Goal: Transaction & Acquisition: Purchase product/service

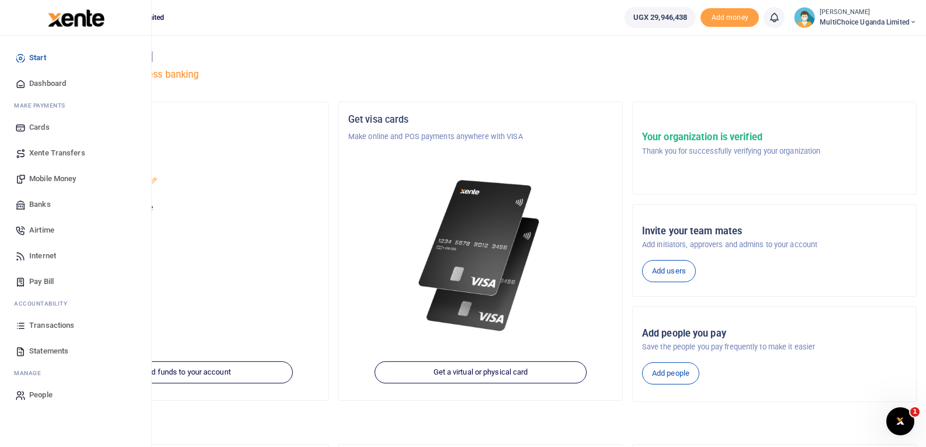
click at [46, 178] on span "Mobile Money" at bounding box center [52, 179] width 47 height 12
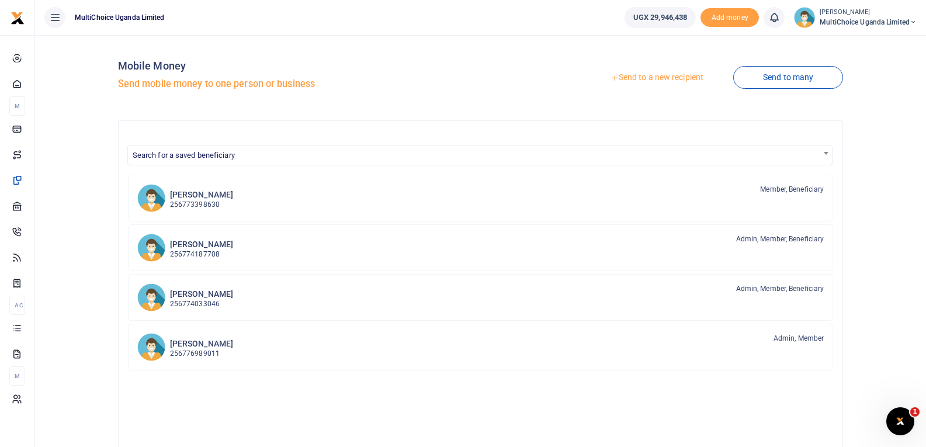
click at [668, 78] on link "Send to a new recipient" at bounding box center [657, 77] width 153 height 21
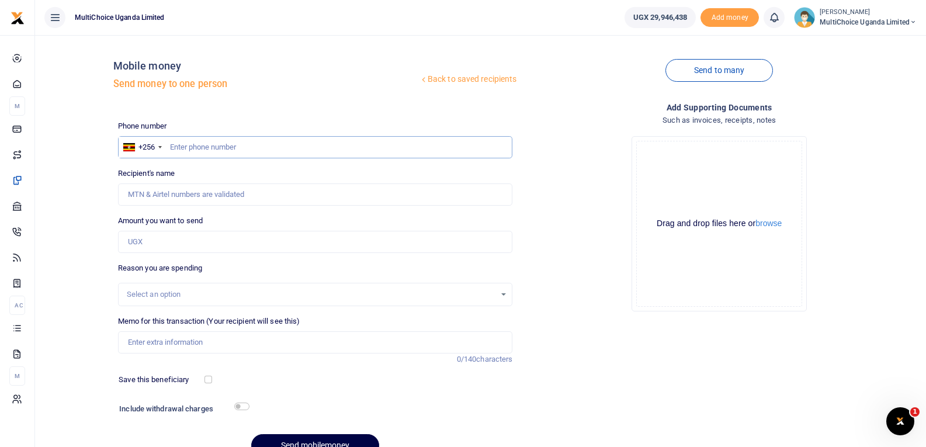
click at [206, 148] on input "text" at bounding box center [315, 147] width 395 height 22
type input "772497111"
type input "Colin Ndyomugyenyi Asiimwe"
type input "772497111"
click at [176, 240] on input "Amount you want to send" at bounding box center [315, 242] width 395 height 22
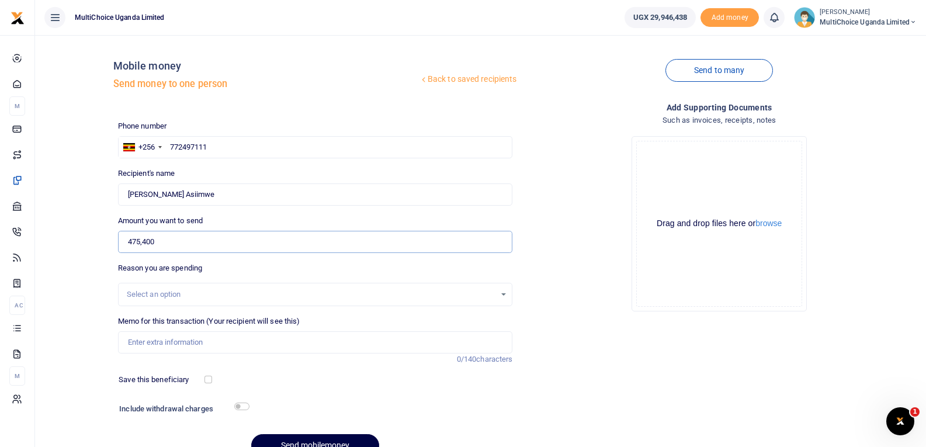
type input "475,400"
click at [207, 351] on input "Memo for this transaction (Your recipient will see this)" at bounding box center [315, 342] width 395 height 22
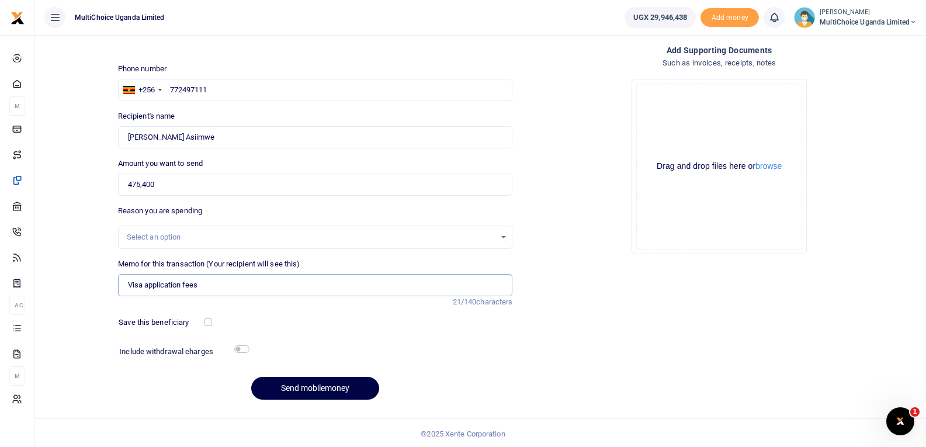
scroll to position [59, 0]
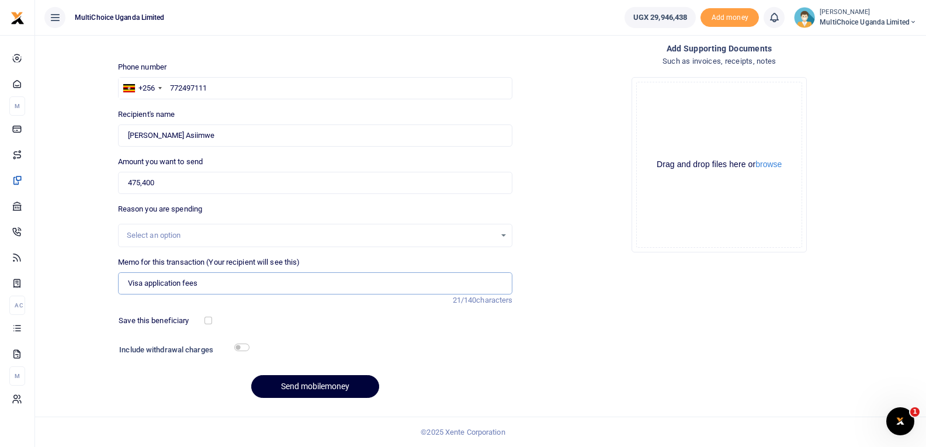
type input "Visa application fees"
click at [342, 389] on button "Send mobilemoney" at bounding box center [315, 386] width 128 height 23
click at [241, 91] on input "text" at bounding box center [315, 88] width 395 height 22
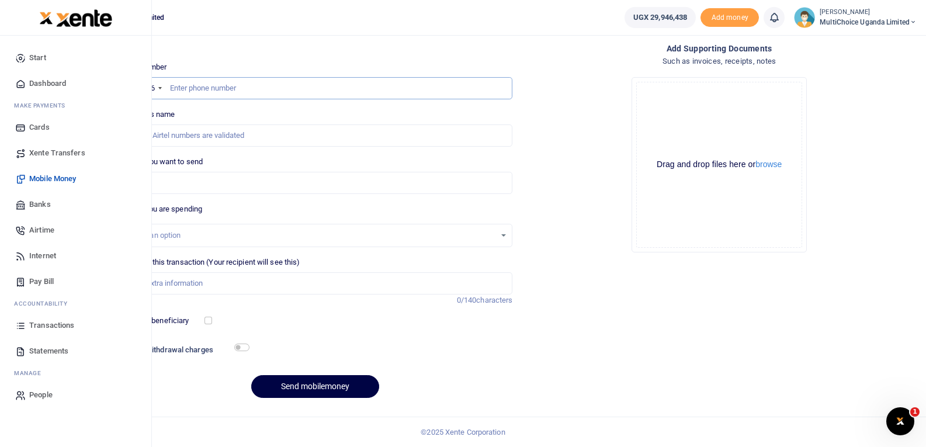
type input "0"
type input "775615103"
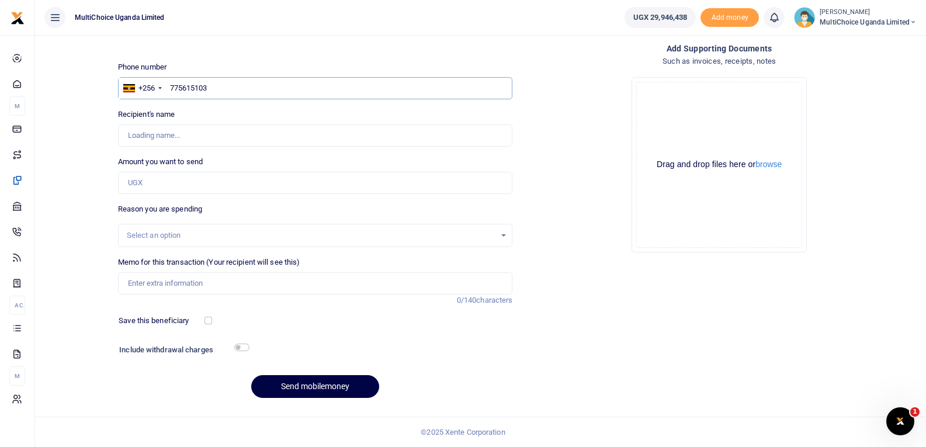
type input "Brian Kakooza"
type input "775615103"
click at [222, 189] on input "Amount you want to send" at bounding box center [315, 183] width 395 height 22
click at [223, 183] on input "Amount you want to send" at bounding box center [315, 183] width 395 height 22
paste input "3007998.785"
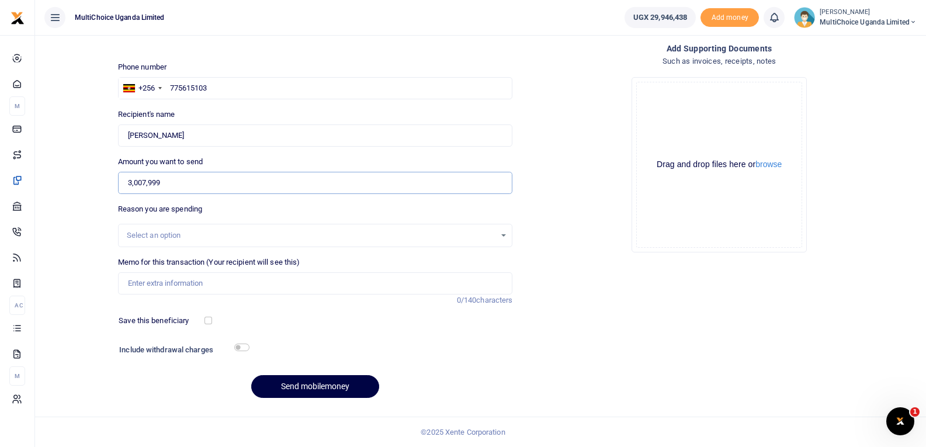
type input "3,007,999"
click at [237, 348] on input "checkbox" at bounding box center [241, 348] width 15 height 8
checkbox input "true"
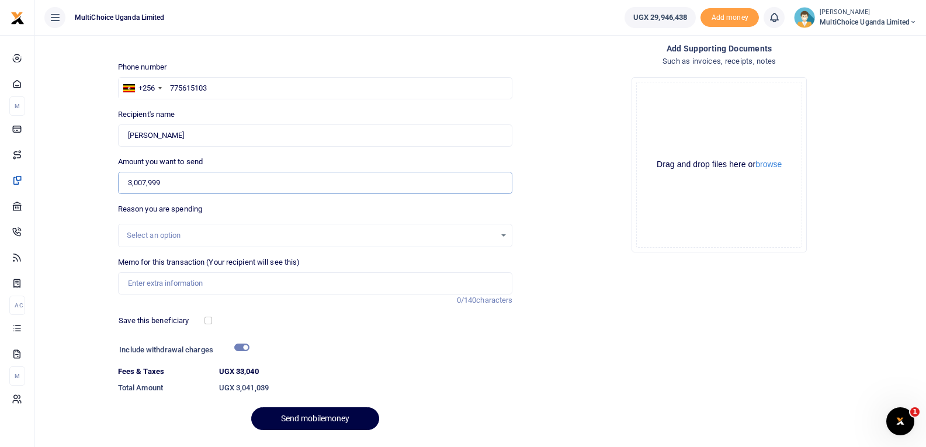
drag, startPoint x: 177, startPoint y: 186, endPoint x: 109, endPoint y: 192, distance: 68.0
click at [112, 192] on div "Back to saved recipients Mobile money Send money to one person Send to many Pho…" at bounding box center [481, 212] width 882 height 454
type input "4,000,000"
click at [167, 231] on div "Select an option" at bounding box center [311, 236] width 369 height 12
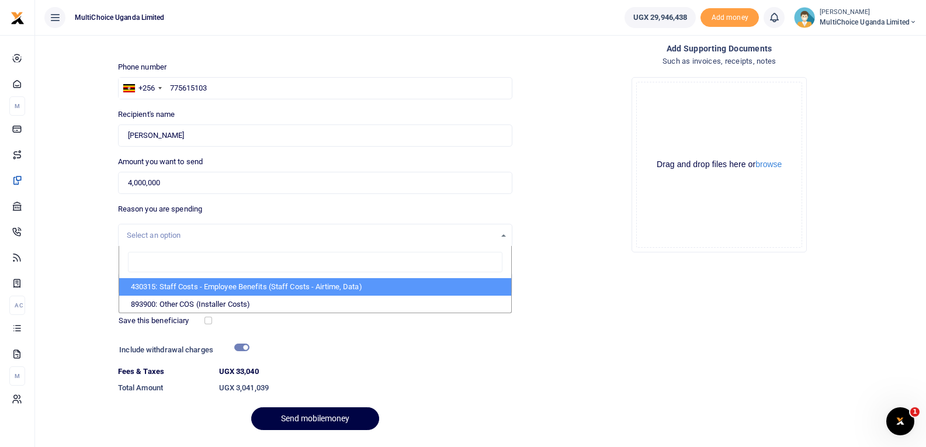
click at [172, 233] on div "Select an option" at bounding box center [311, 236] width 369 height 12
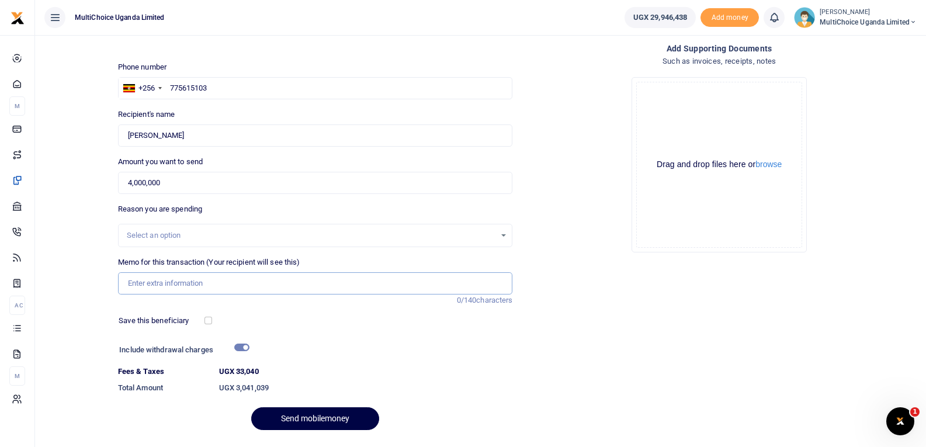
click at [187, 289] on input "Memo for this transaction (Your recipient will see this)" at bounding box center [315, 283] width 395 height 22
click at [151, 285] on input "FSS Trainer Training" at bounding box center [315, 283] width 395 height 22
type input "FSS Training"
click at [246, 344] on input "checkbox" at bounding box center [241, 348] width 15 height 8
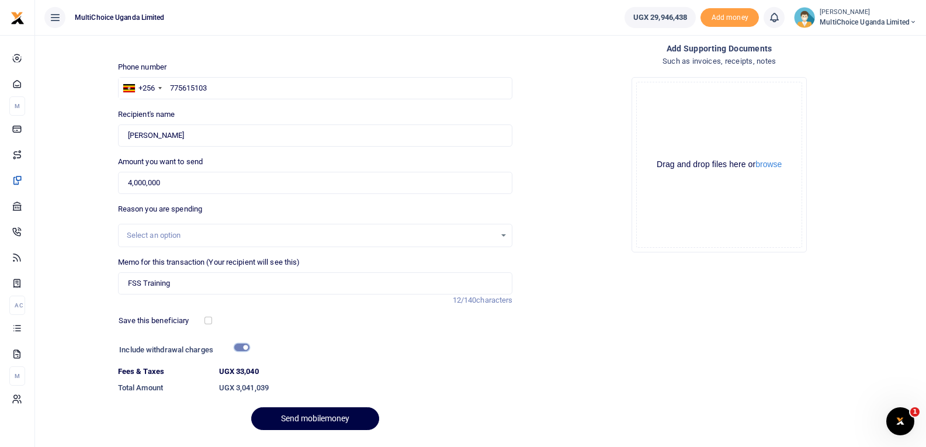
checkbox input "false"
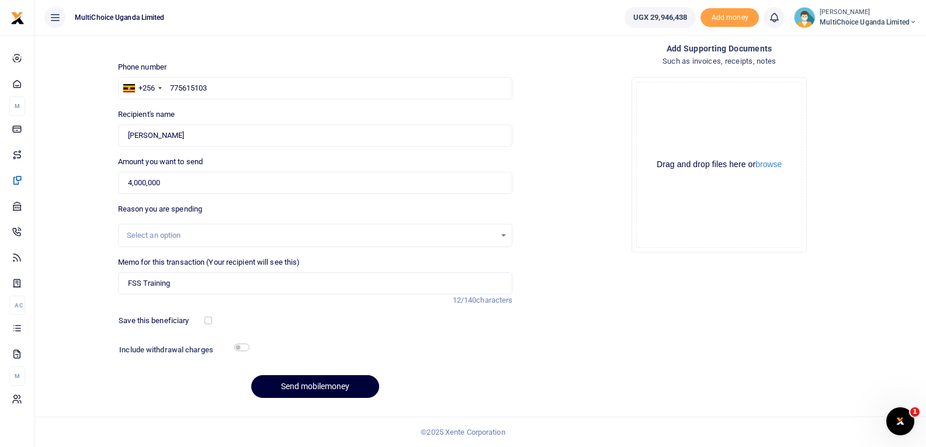
click at [311, 389] on button "Send mobilemoney" at bounding box center [315, 386] width 128 height 23
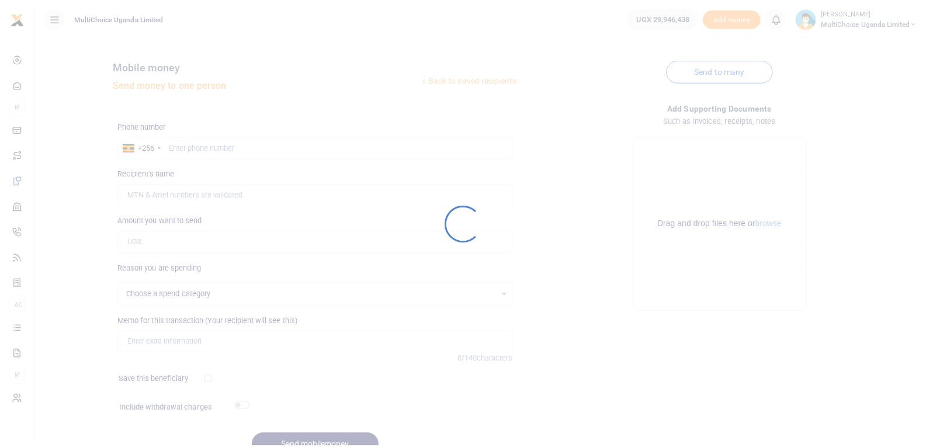
scroll to position [59, 0]
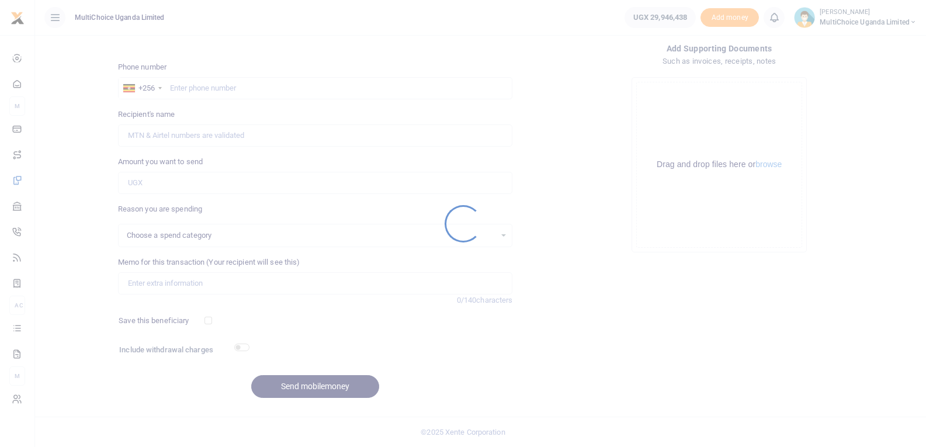
select select
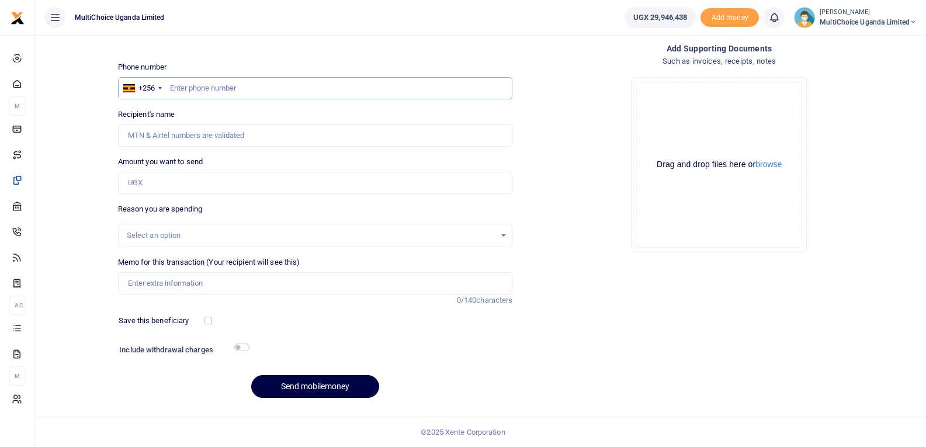
click at [205, 91] on input "text" at bounding box center [315, 88] width 395 height 22
type input "775615103"
type input "Brian Kakooza"
type input "775615103"
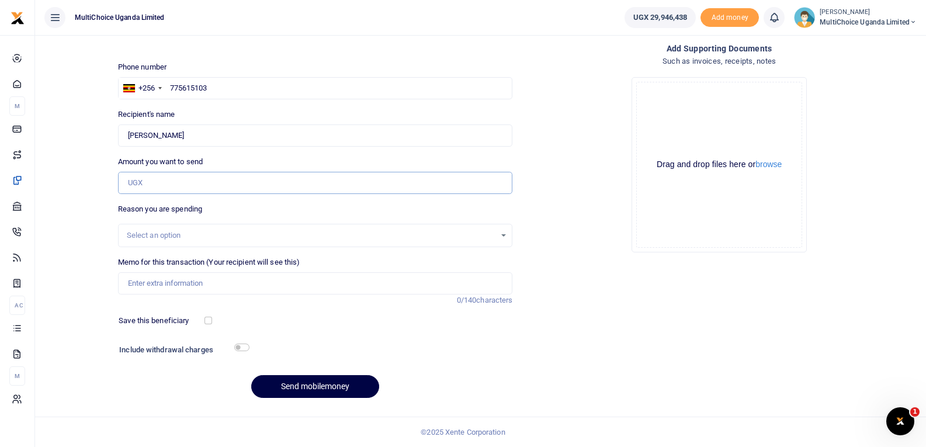
click at [198, 186] on input "Amount you want to send" at bounding box center [315, 183] width 395 height 22
type input "1,380,000"
click at [191, 289] on input "Memo for this transaction (Your recipient will see this)" at bounding box center [315, 283] width 395 height 22
type input "FSS Training"
click at [329, 238] on div "Select an option" at bounding box center [311, 236] width 369 height 12
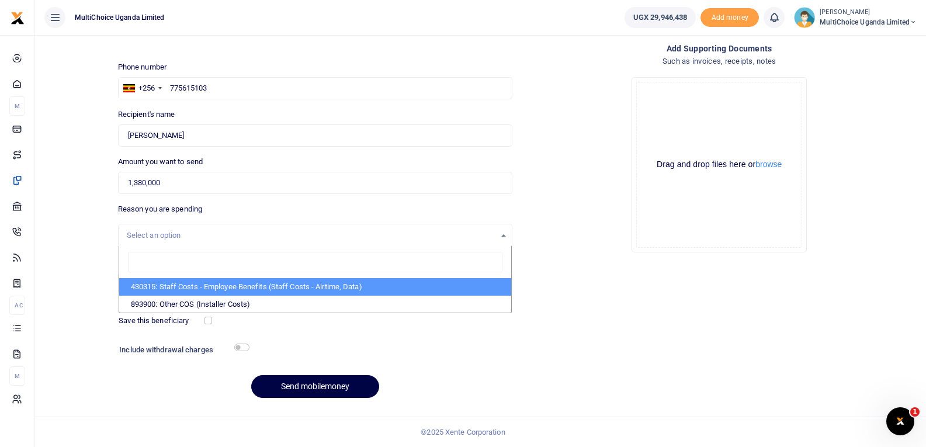
click at [502, 235] on div "Select an option" at bounding box center [316, 235] width 394 height 13
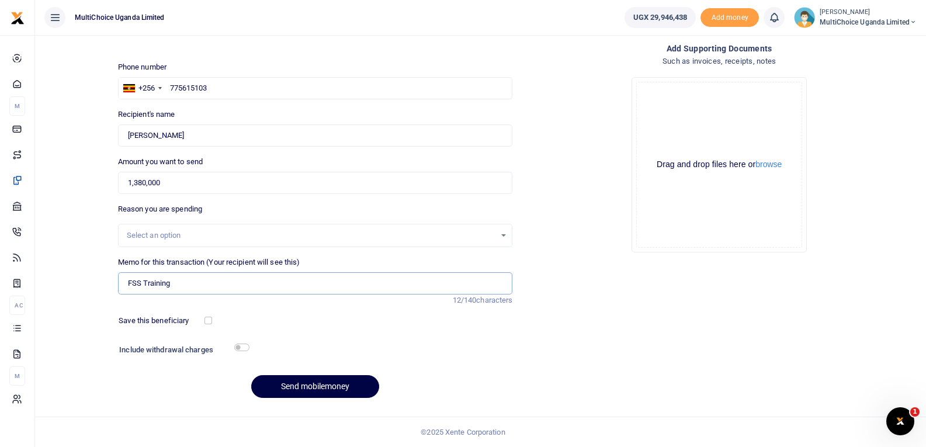
click at [257, 286] on input "FSS Training" at bounding box center [315, 283] width 395 height 22
click at [332, 386] on button "Send mobilemoney" at bounding box center [315, 386] width 128 height 23
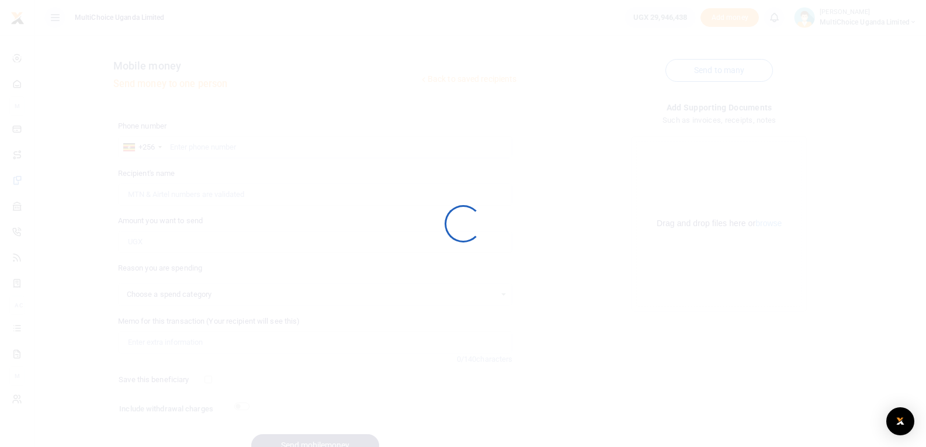
scroll to position [59, 0]
select select
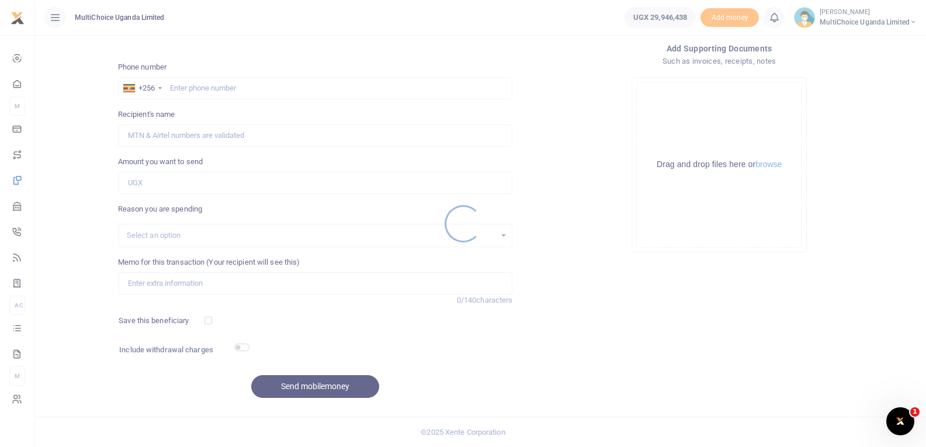
scroll to position [0, 0]
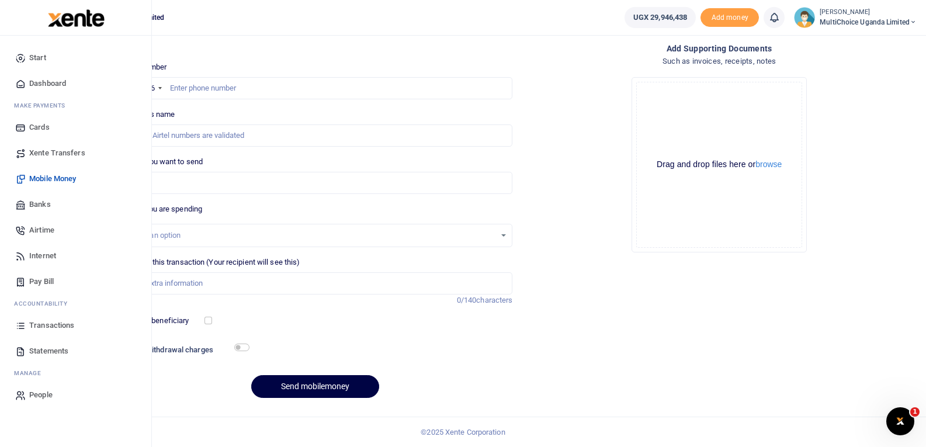
click at [56, 320] on span "Transactions" at bounding box center [51, 326] width 45 height 12
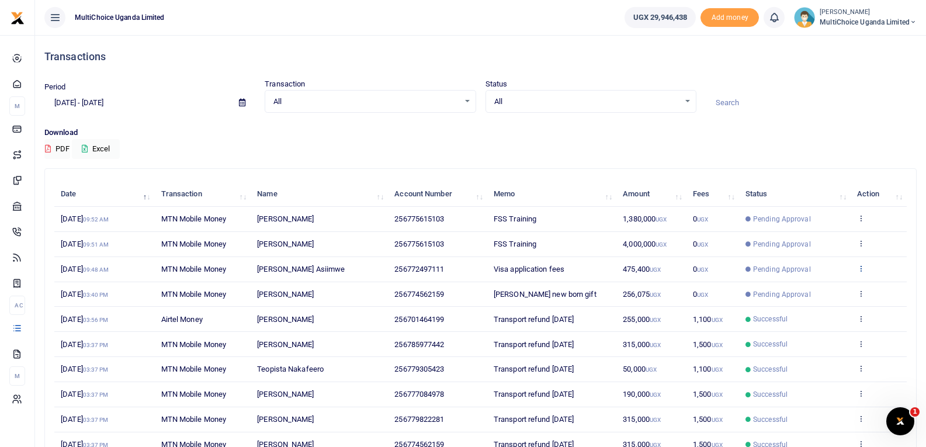
click at [862, 271] on icon at bounding box center [861, 268] width 8 height 8
click at [837, 281] on link "View details" at bounding box center [818, 288] width 92 height 16
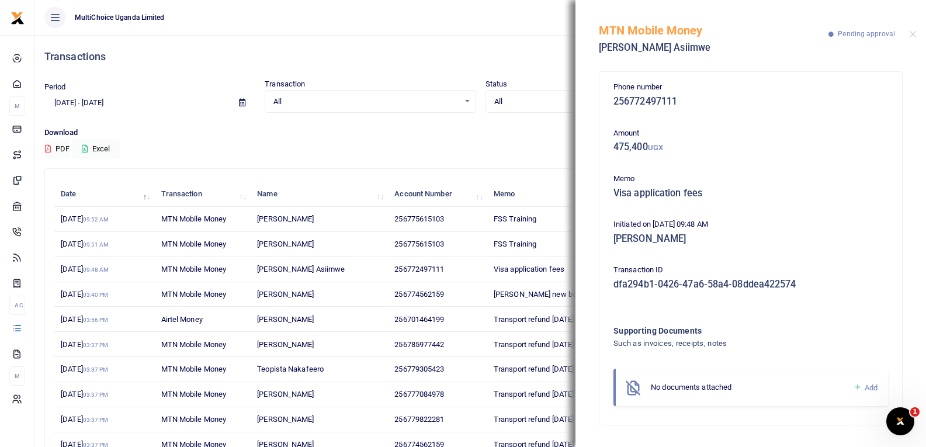
click at [858, 389] on icon at bounding box center [858, 387] width 9 height 11
click at [856, 387] on icon at bounding box center [858, 387] width 9 height 11
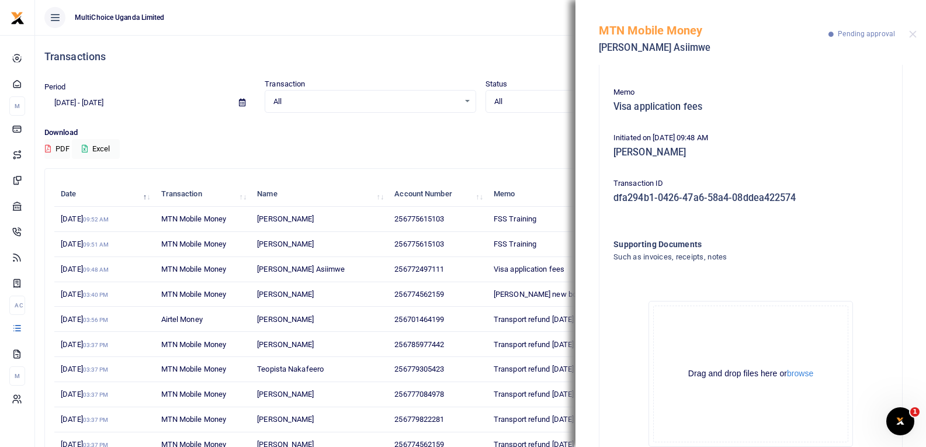
scroll to position [129, 0]
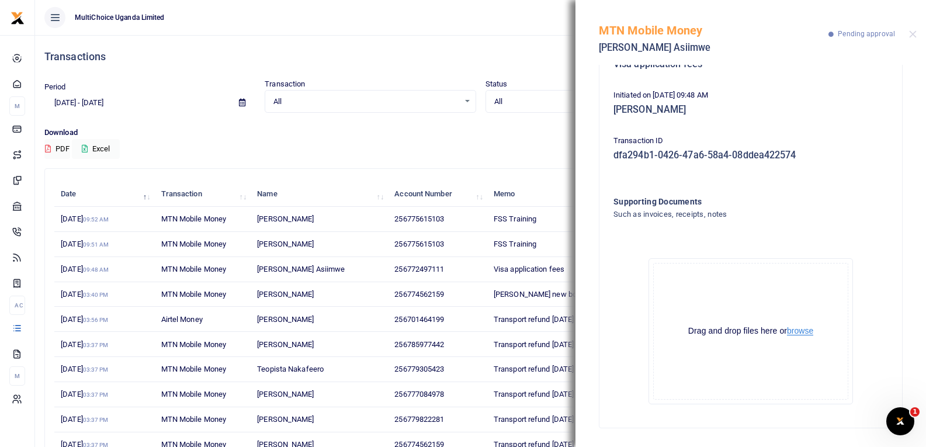
click at [802, 328] on button "browse" at bounding box center [800, 331] width 26 height 9
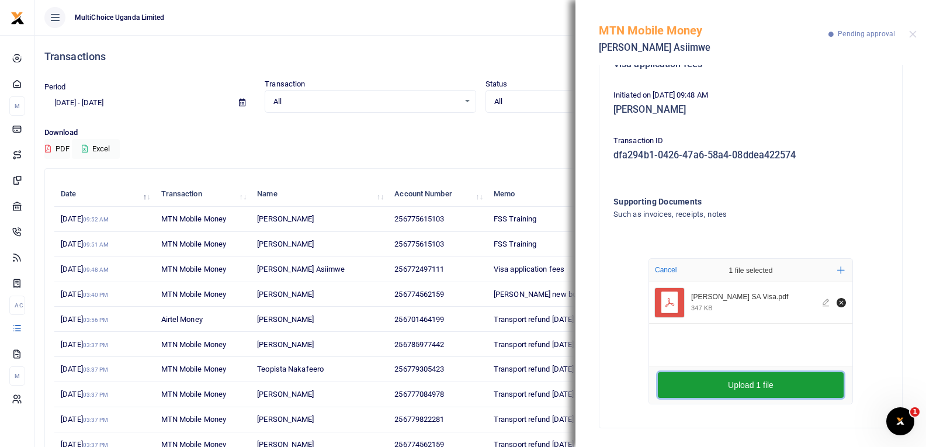
click at [719, 380] on button "Upload 1 file" at bounding box center [751, 385] width 186 height 26
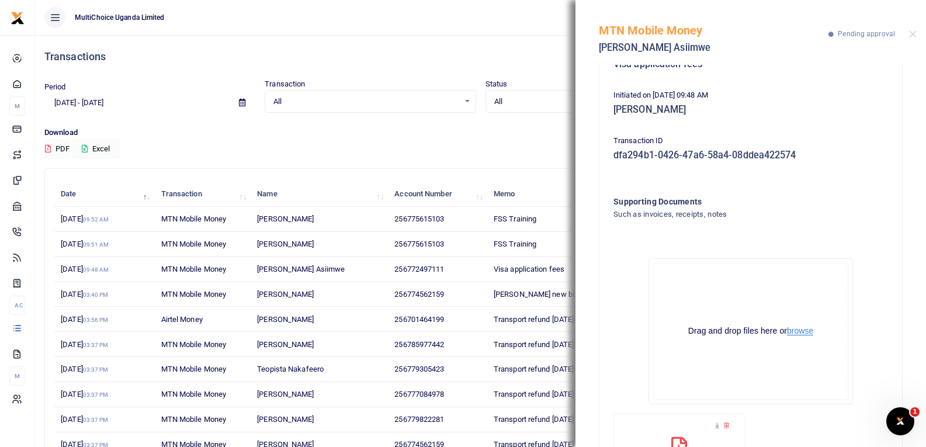
scroll to position [240, 0]
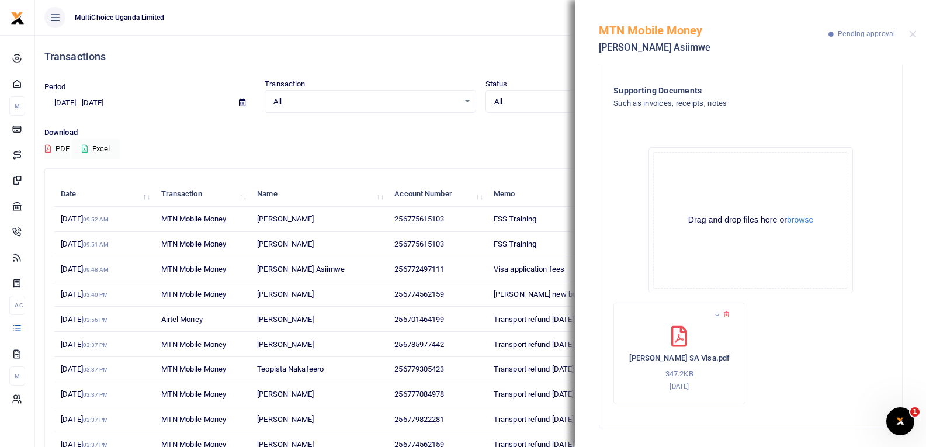
click at [533, 242] on span "FSS Training" at bounding box center [515, 244] width 43 height 9
click at [913, 30] on button "Close" at bounding box center [913, 34] width 8 height 8
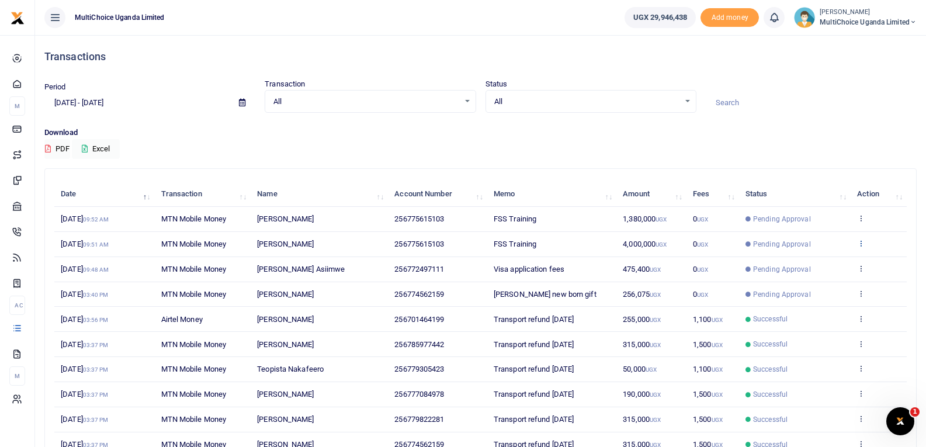
click at [860, 241] on icon at bounding box center [861, 243] width 8 height 8
drag, startPoint x: 449, startPoint y: 294, endPoint x: 410, endPoint y: 295, distance: 39.7
click at [410, 295] on td "256774562159" at bounding box center [437, 294] width 99 height 25
copy span "774562159"
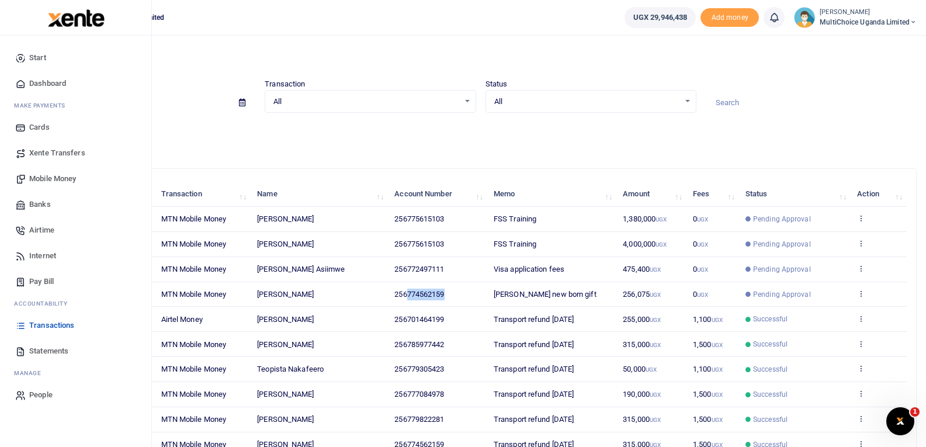
click at [68, 175] on span "Mobile Money" at bounding box center [52, 179] width 47 height 12
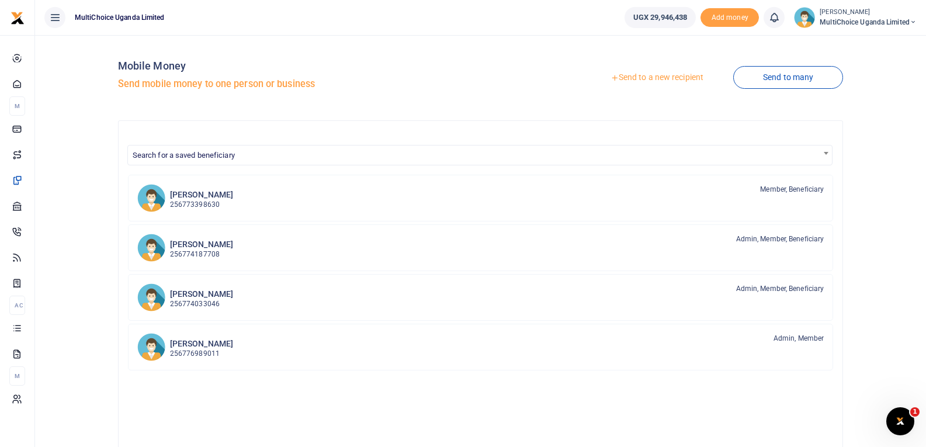
click at [665, 78] on link "Send to a new recipient" at bounding box center [657, 77] width 153 height 21
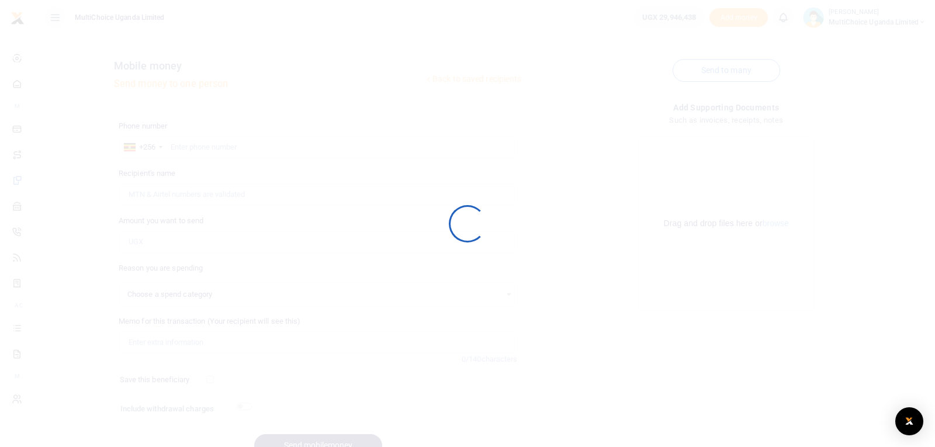
select select
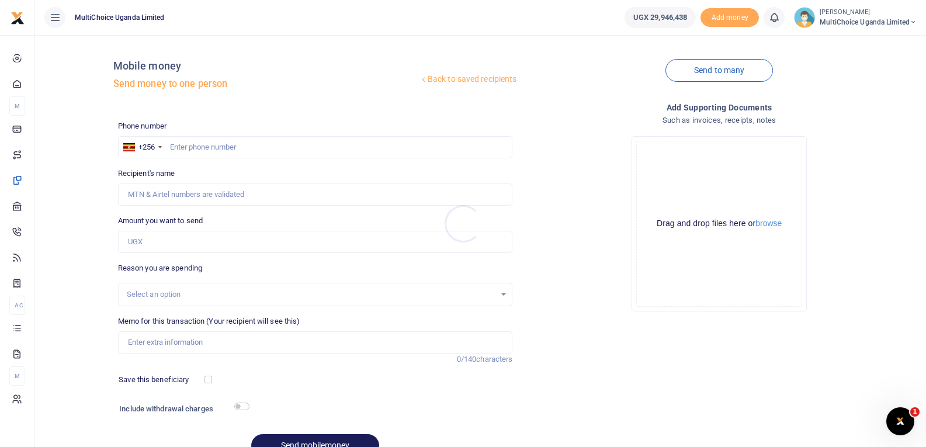
click at [217, 150] on div at bounding box center [463, 223] width 926 height 447
click at [217, 149] on input "text" at bounding box center [315, 147] width 395 height 22
paste input "774562159"
type input "774562159"
type input "[PERSON_NAME]"
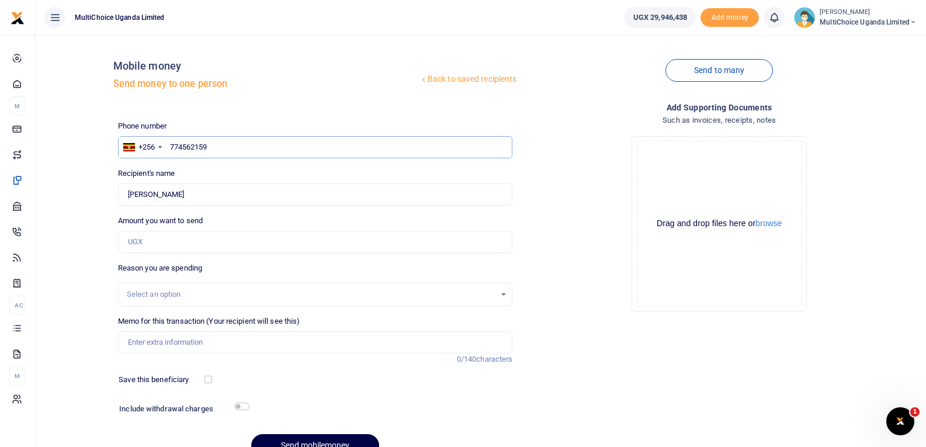
type input "774562159"
click at [182, 248] on input "Amount you want to send" at bounding box center [315, 242] width 395 height 22
type input "3,074,201"
click at [164, 345] on input "Memo for this transaction (Your recipient will see this)" at bounding box center [315, 342] width 395 height 22
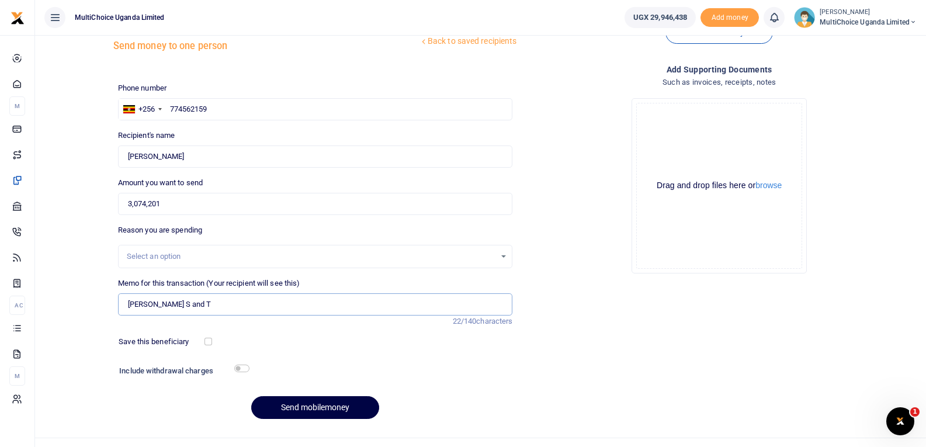
scroll to position [58, 0]
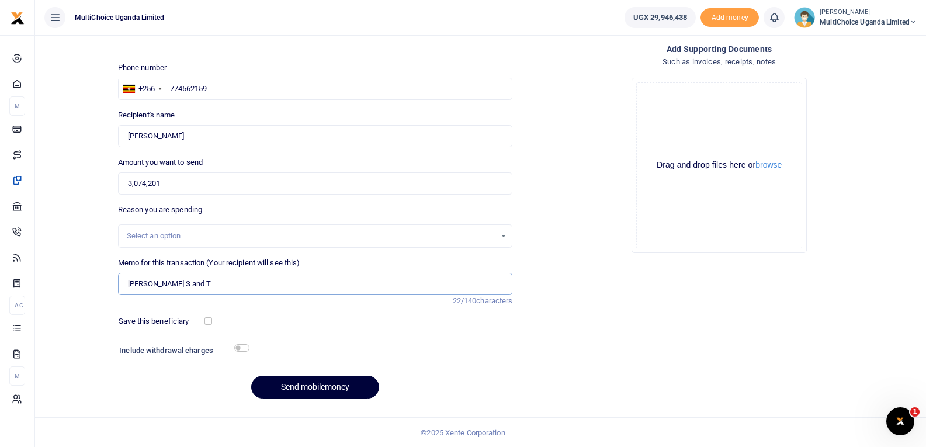
type input "[PERSON_NAME] S and T"
click at [301, 384] on button "Send mobilemoney" at bounding box center [315, 387] width 128 height 23
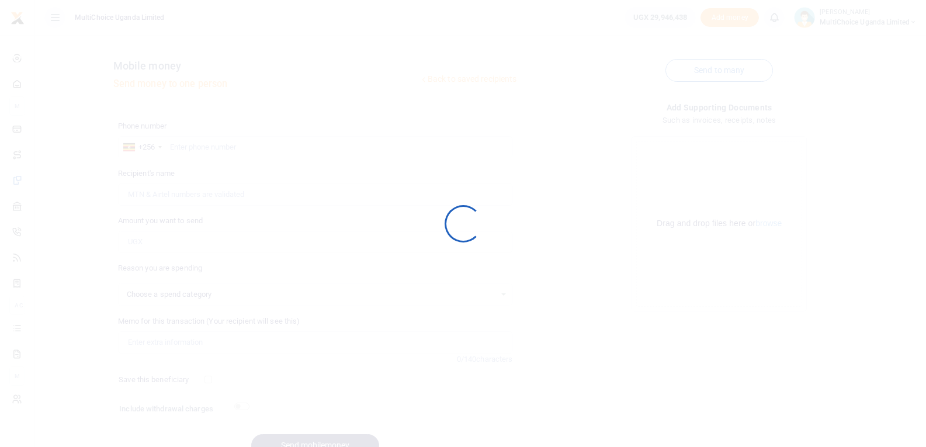
scroll to position [58, 0]
select select
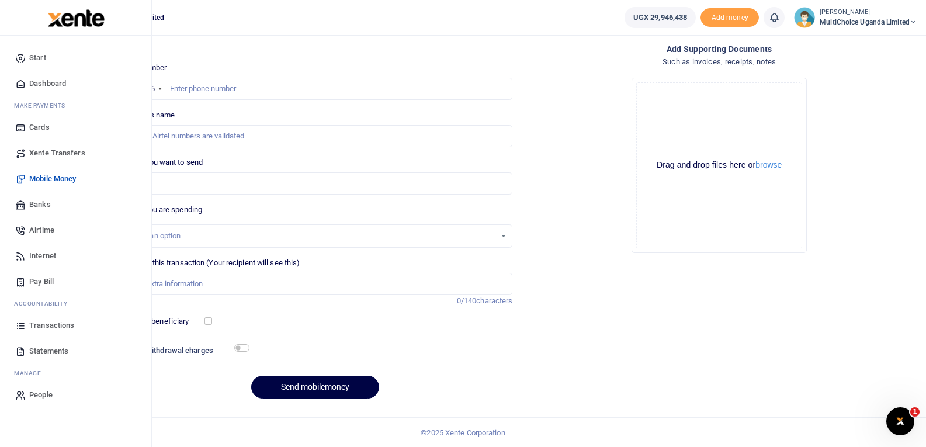
scroll to position [0, 0]
click at [38, 325] on span "Transactions" at bounding box center [51, 326] width 45 height 12
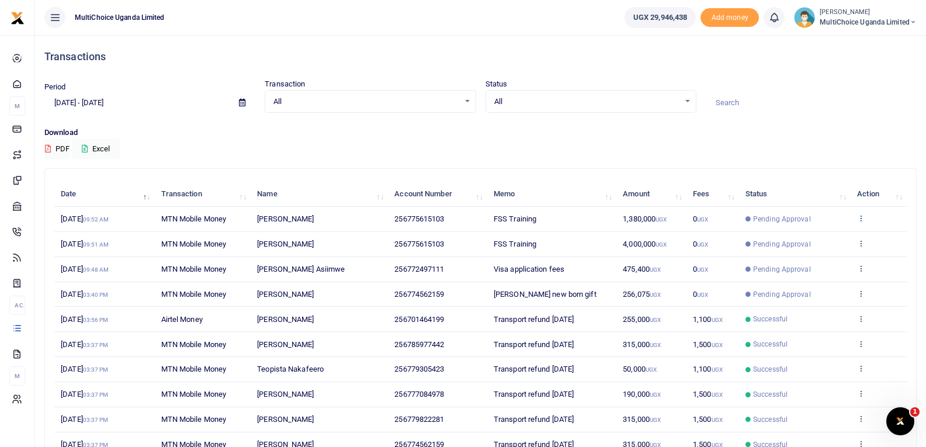
click at [861, 221] on icon at bounding box center [861, 218] width 8 height 8
click at [830, 236] on link "View details" at bounding box center [818, 238] width 92 height 16
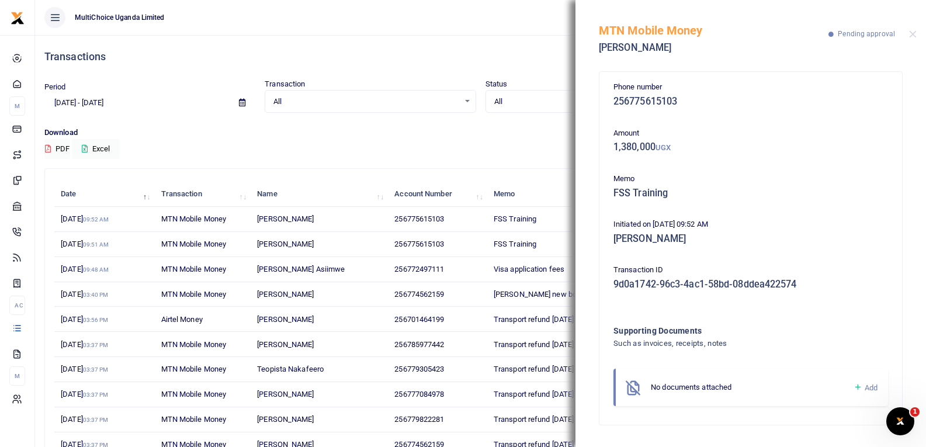
click at [862, 391] on link "Add" at bounding box center [866, 387] width 24 height 13
click at [860, 385] on icon at bounding box center [858, 387] width 9 height 11
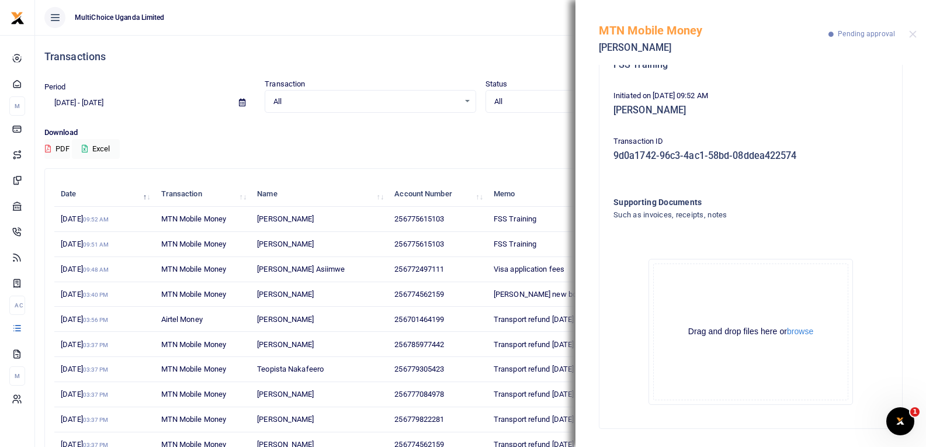
scroll to position [129, 0]
click at [798, 332] on button "browse" at bounding box center [800, 331] width 26 height 9
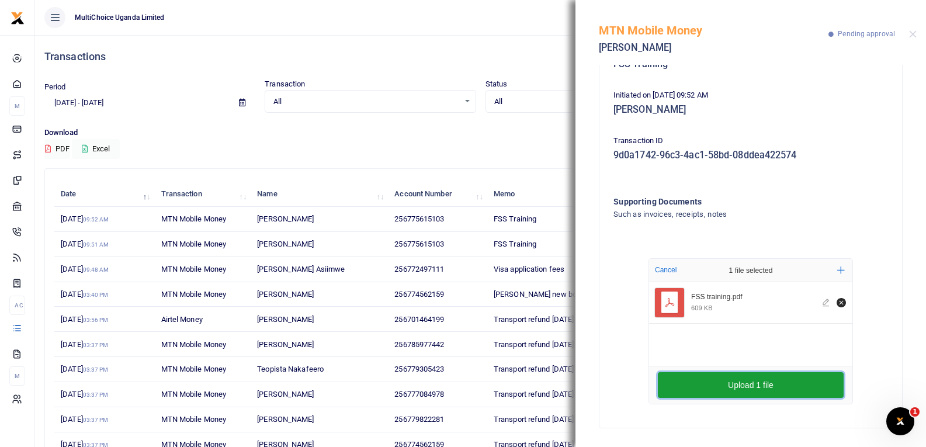
click at [699, 378] on button "Upload 1 file" at bounding box center [751, 385] width 186 height 26
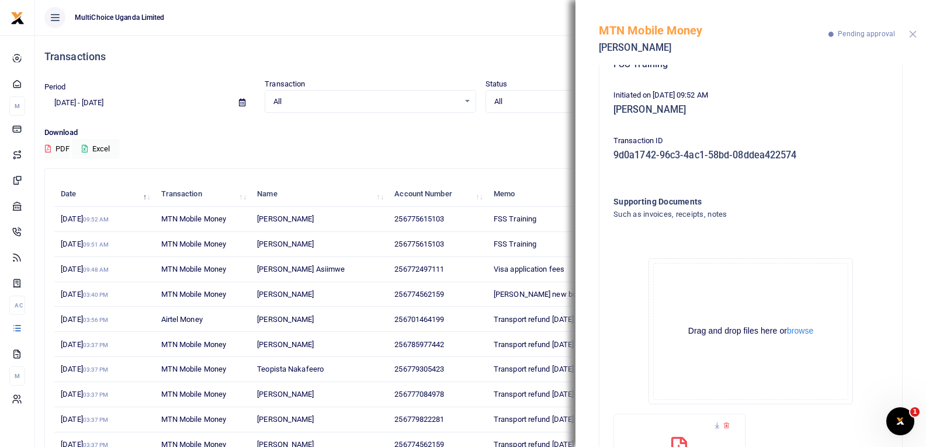
click at [915, 34] on button "Close" at bounding box center [913, 34] width 8 height 8
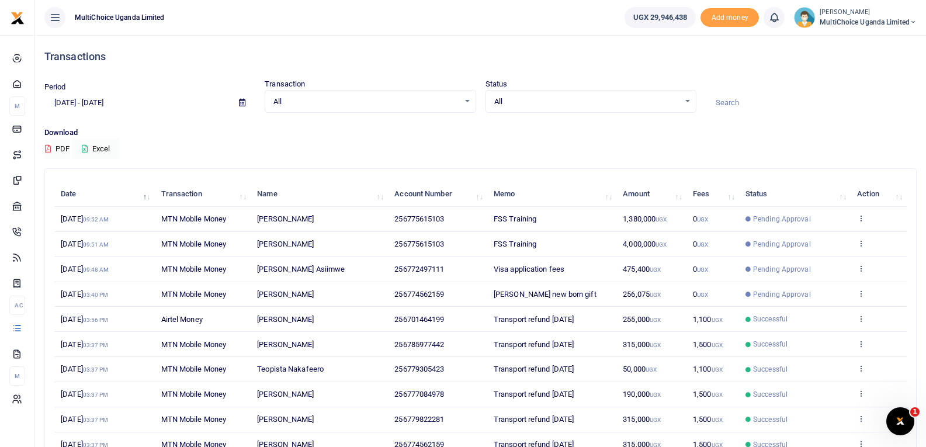
click at [860, 237] on td "View details Send again" at bounding box center [879, 244] width 56 height 25
click at [862, 243] on icon at bounding box center [861, 243] width 8 height 8
click at [831, 258] on link "View details" at bounding box center [818, 263] width 92 height 16
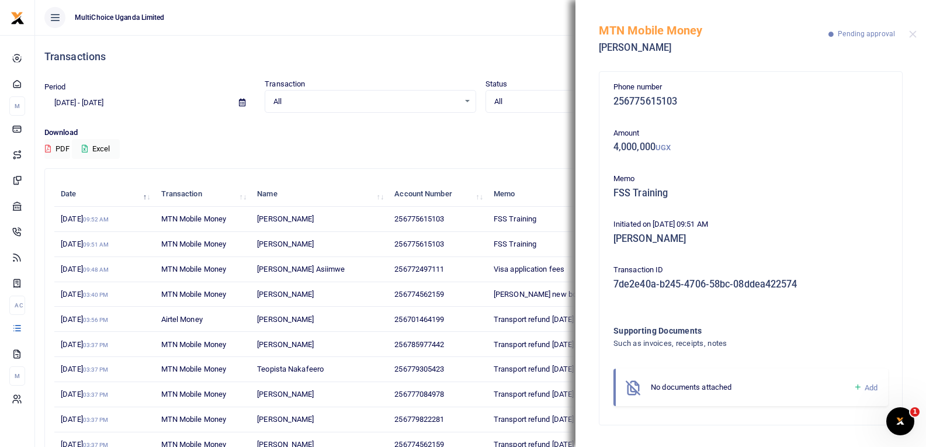
click at [857, 390] on icon at bounding box center [858, 387] width 9 height 11
click at [857, 386] on icon at bounding box center [858, 387] width 9 height 11
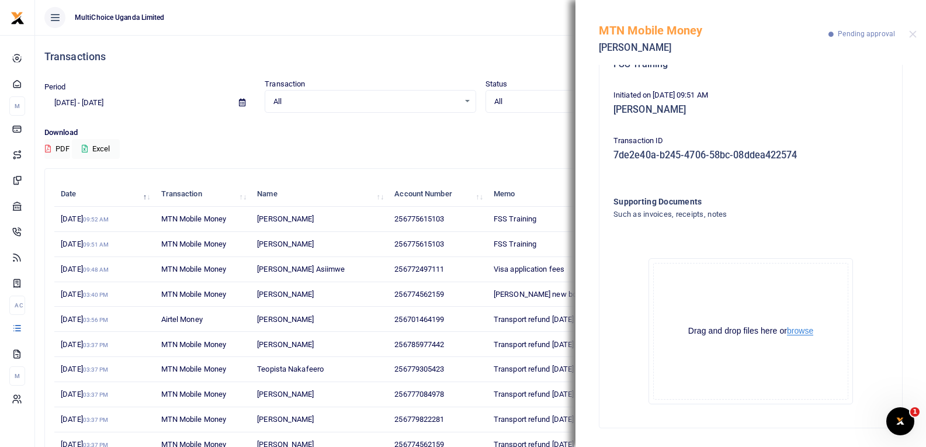
click at [801, 331] on button "browse" at bounding box center [800, 331] width 26 height 9
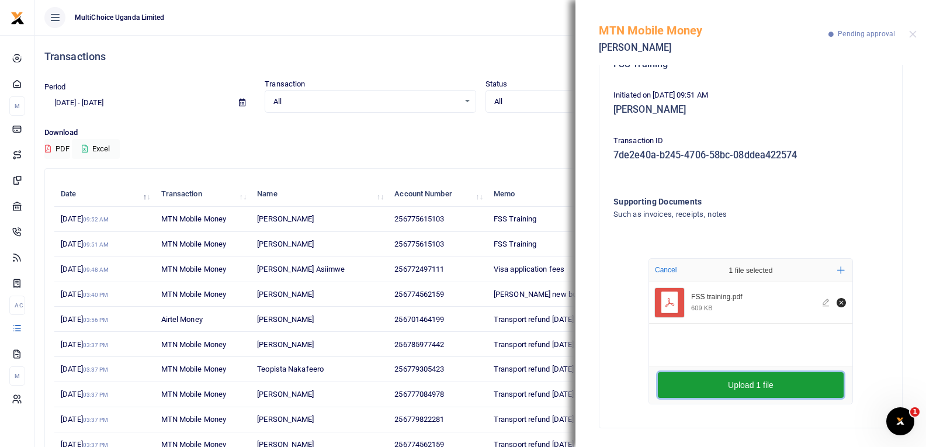
click at [727, 387] on button "Upload 1 file" at bounding box center [751, 385] width 186 height 26
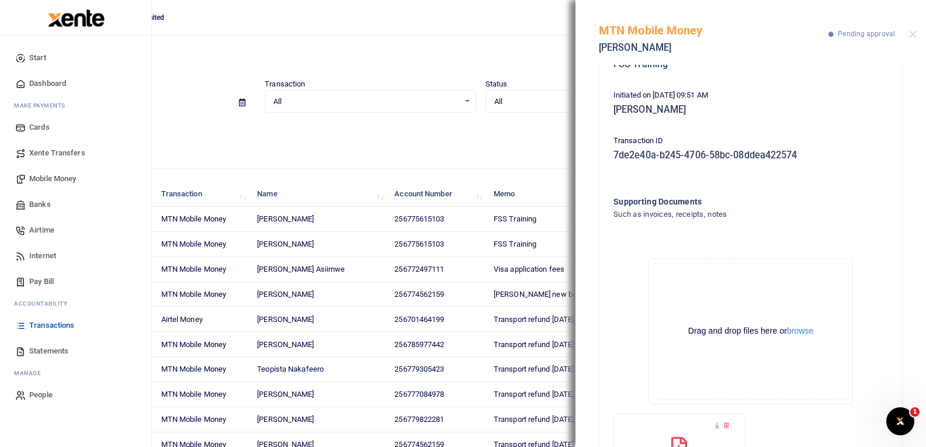
click at [25, 328] on icon at bounding box center [20, 325] width 11 height 11
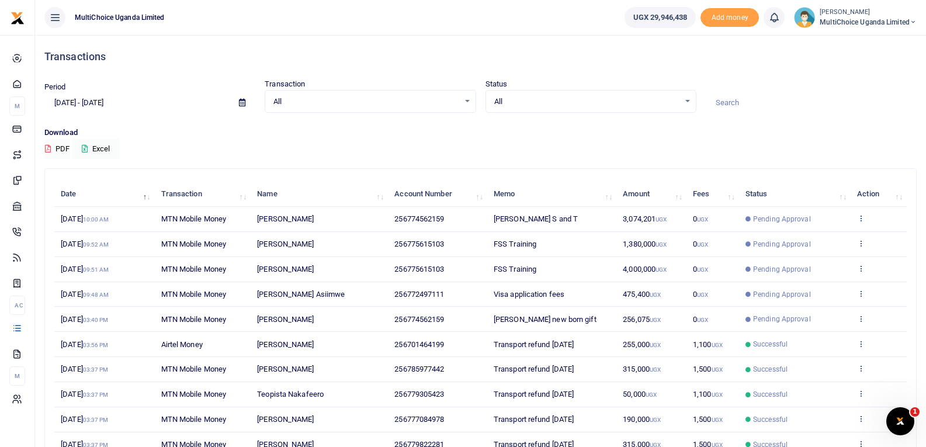
click at [858, 217] on icon at bounding box center [861, 218] width 8 height 8
click at [837, 235] on link "View details" at bounding box center [818, 238] width 92 height 16
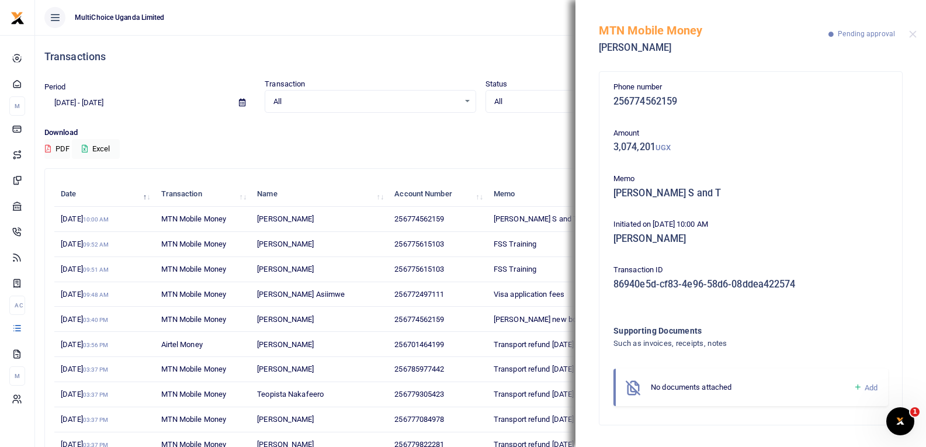
click at [858, 390] on icon at bounding box center [858, 387] width 9 height 11
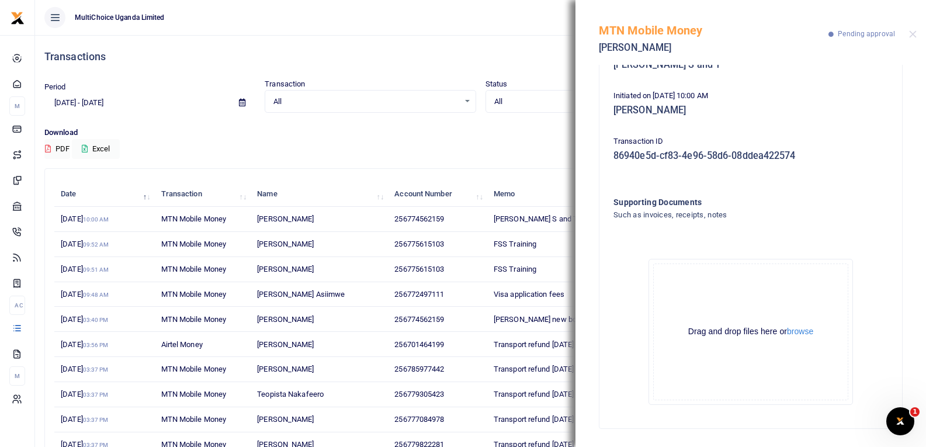
scroll to position [129, 0]
click at [805, 327] on button "browse" at bounding box center [800, 331] width 26 height 9
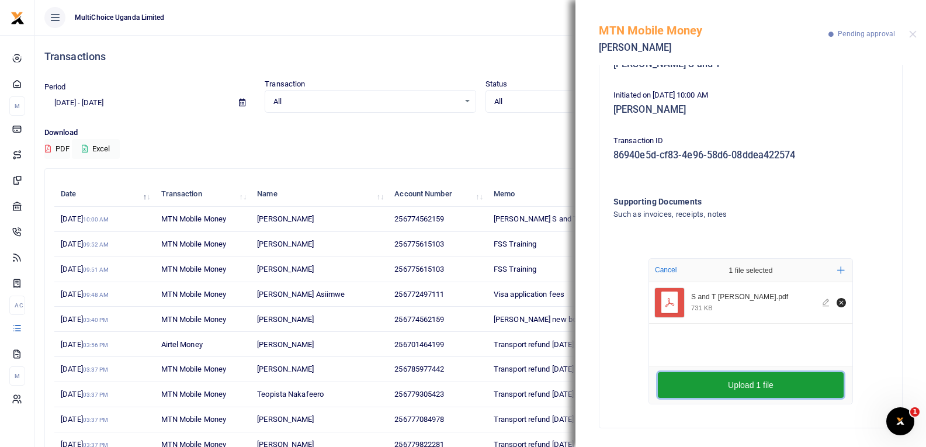
click at [740, 386] on button "Upload 1 file" at bounding box center [751, 385] width 186 height 26
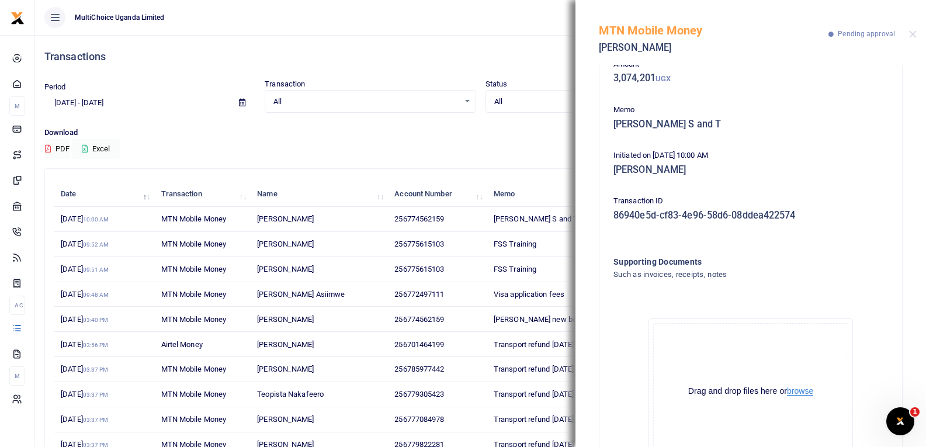
scroll to position [0, 0]
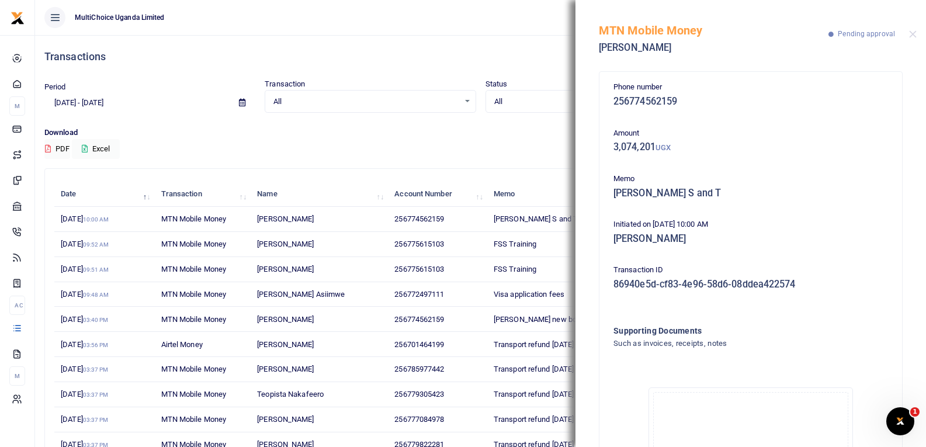
click at [463, 150] on div "Download PDF Excel" at bounding box center [480, 143] width 872 height 32
click at [912, 37] on button "Close" at bounding box center [913, 34] width 8 height 8
